Goal: Task Accomplishment & Management: Complete application form

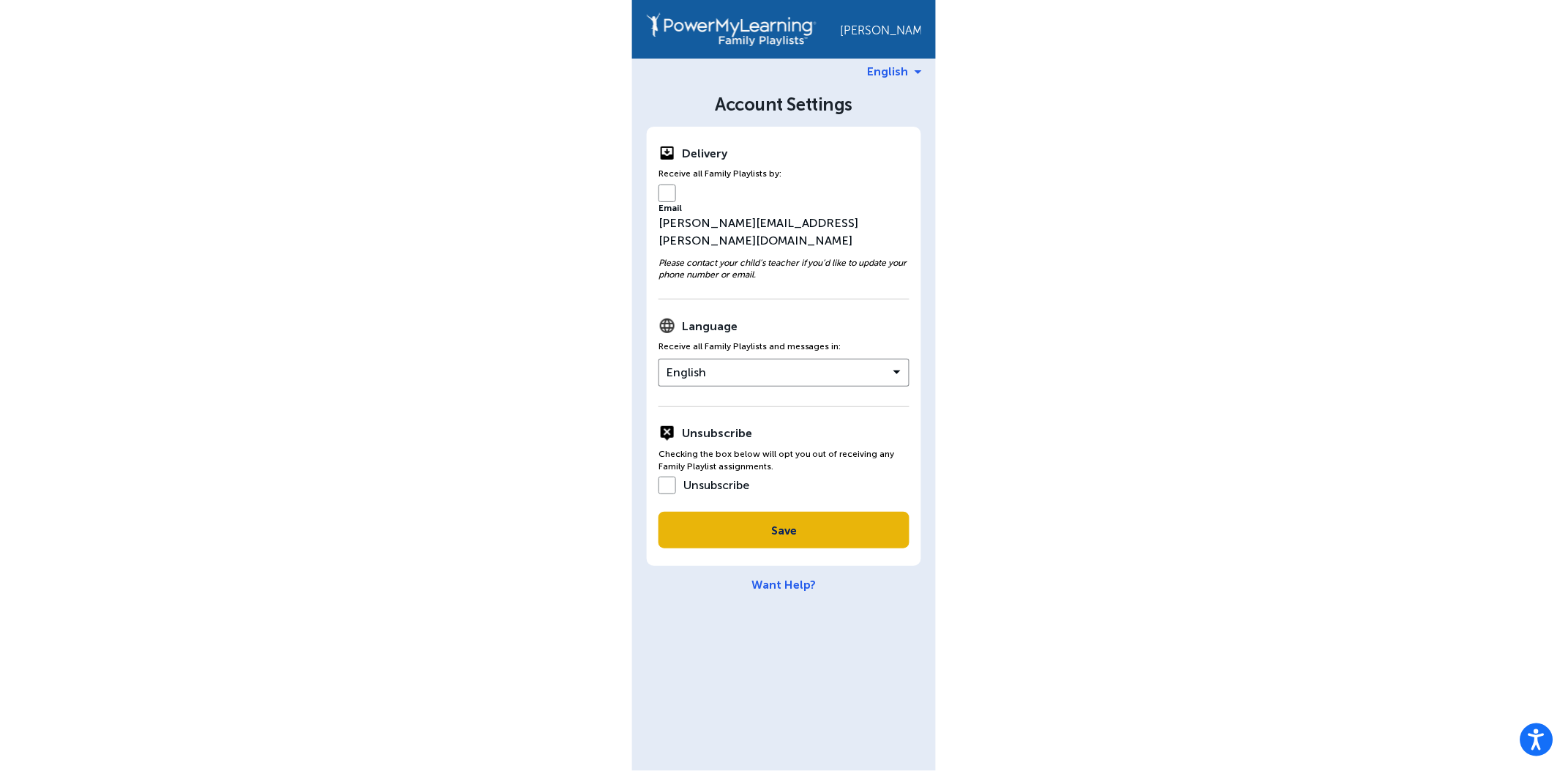
click at [849, 512] on button "Save" at bounding box center [784, 529] width 251 height 37
click at [791, 257] on div "Please contact your child’s teacher if you’d like to update your phone number o…" at bounding box center [784, 278] width 251 height 43
drag, startPoint x: 766, startPoint y: 243, endPoint x: 753, endPoint y: 242, distance: 13.0
click at [765, 258] on em "Please contact your child’s teacher if you’d like to update your phone number o…" at bounding box center [783, 269] width 249 height 22
click at [728, 258] on em "Please contact your child’s teacher if you’d like to update your phone number o…" at bounding box center [783, 269] width 249 height 22
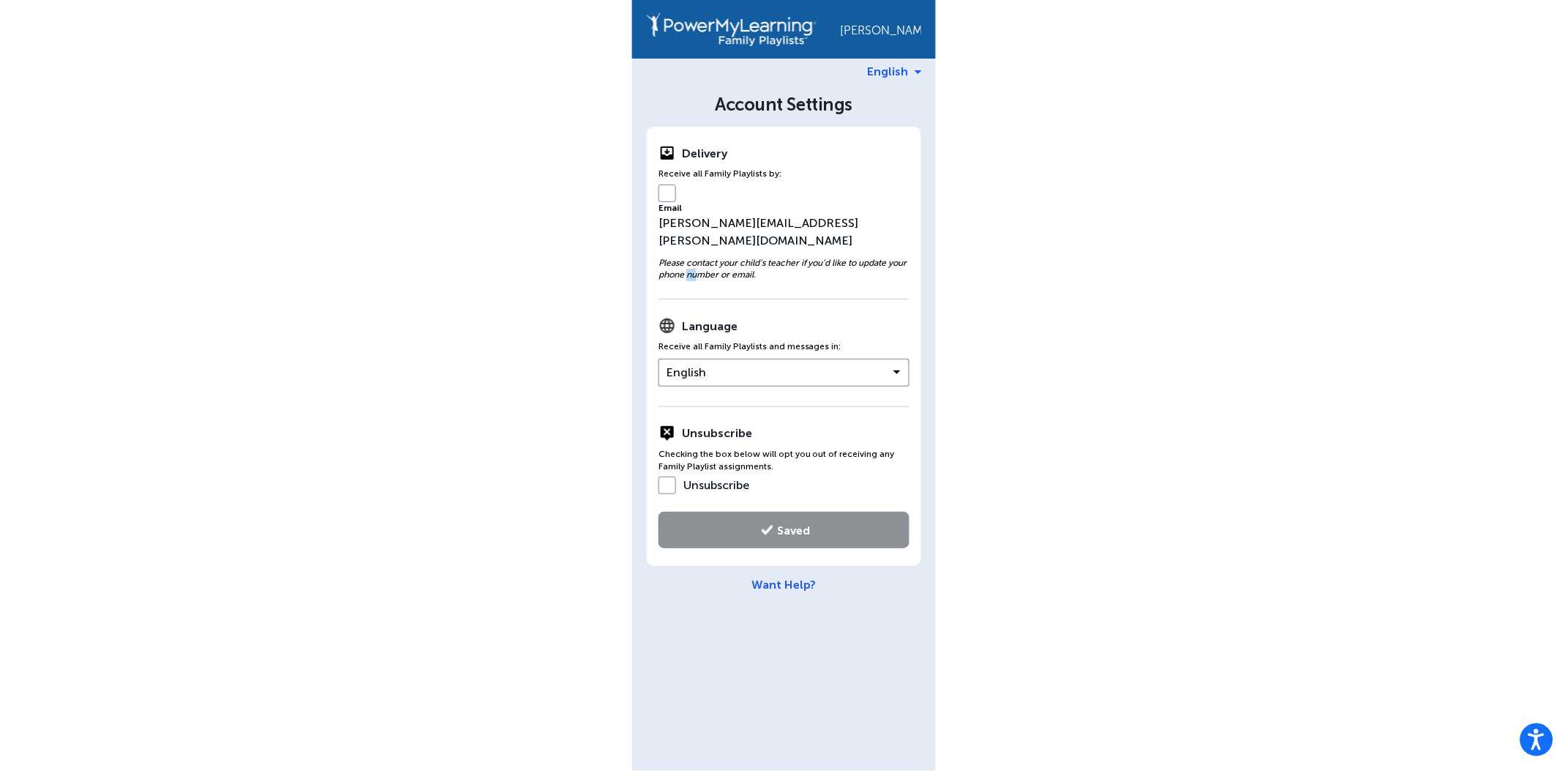
click at [709, 258] on em "Please contact your child’s teacher if you’d like to update your phone number o…" at bounding box center [783, 269] width 249 height 22
click at [687, 257] on div "Please contact your child’s teacher if you’d like to update your phone number o…" at bounding box center [784, 278] width 251 height 43
click at [690, 259] on div "Please contact your child’s teacher if you’d like to update your phone number o…" at bounding box center [784, 278] width 251 height 43
